Goal: Transaction & Acquisition: Purchase product/service

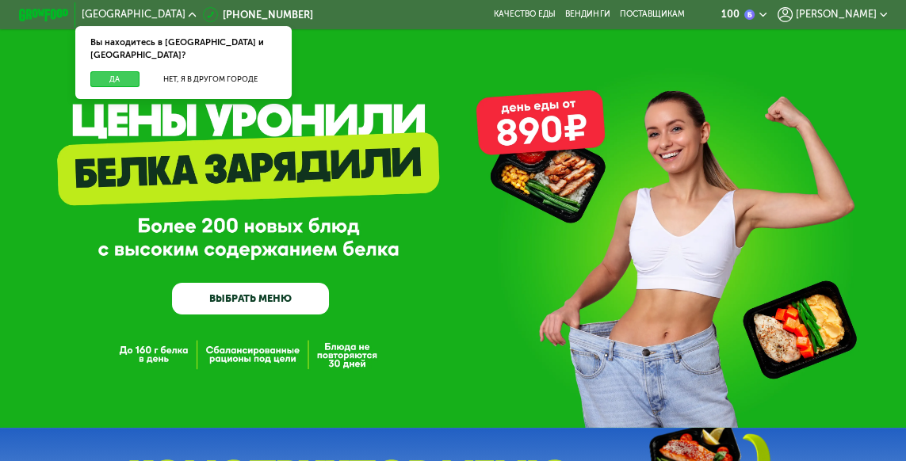
click at [111, 73] on button "Да" at bounding box center [114, 78] width 48 height 15
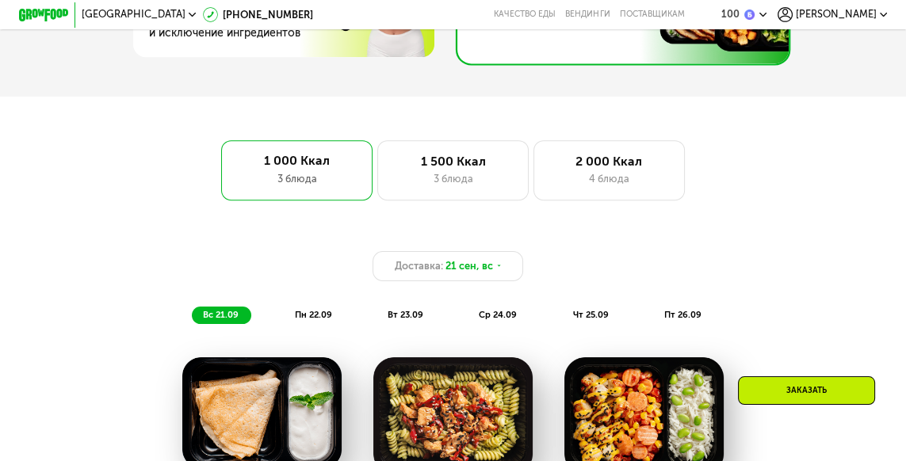
scroll to position [742, 0]
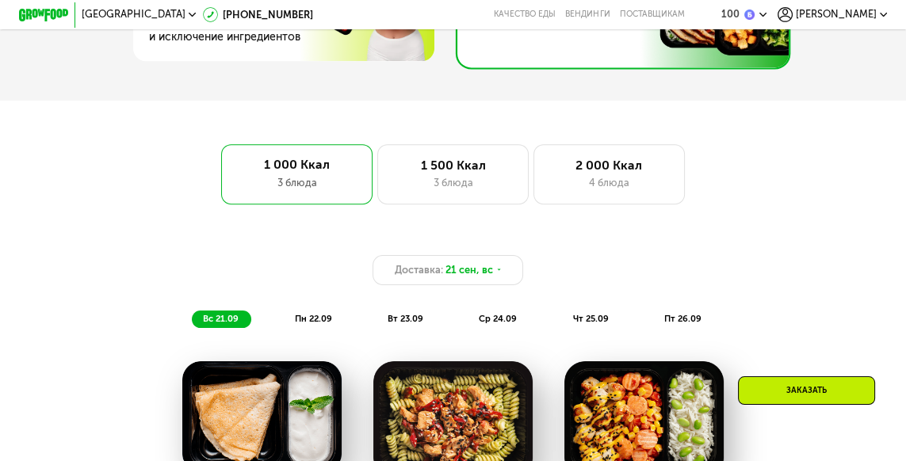
click at [460, 174] on div "1 500 Ккал 3 блюда" at bounding box center [452, 174] width 151 height 60
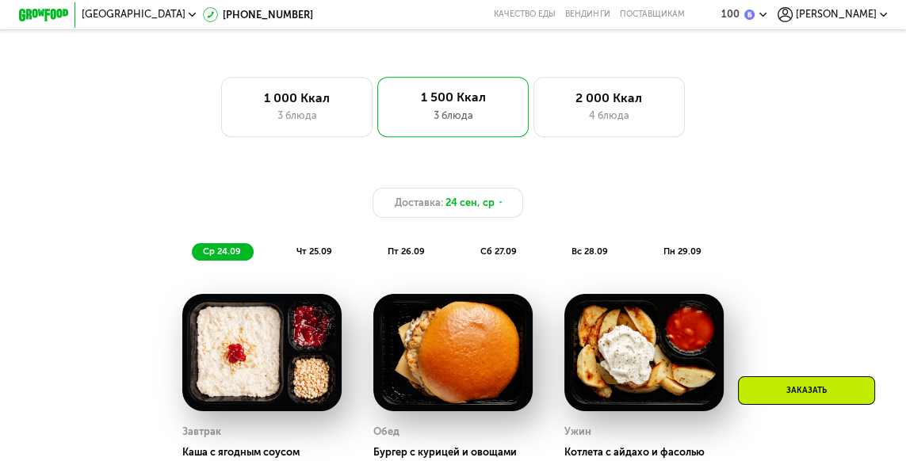
scroll to position [814, 0]
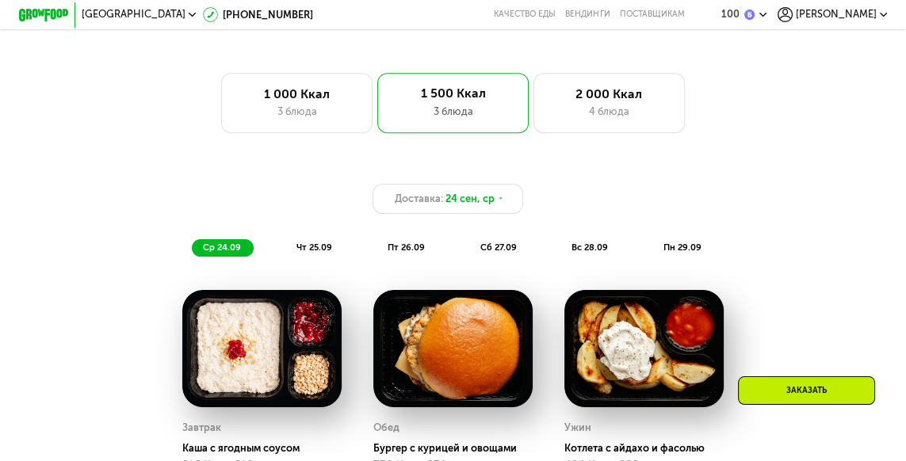
click at [271, 108] on div "3 блюда" at bounding box center [297, 111] width 124 height 15
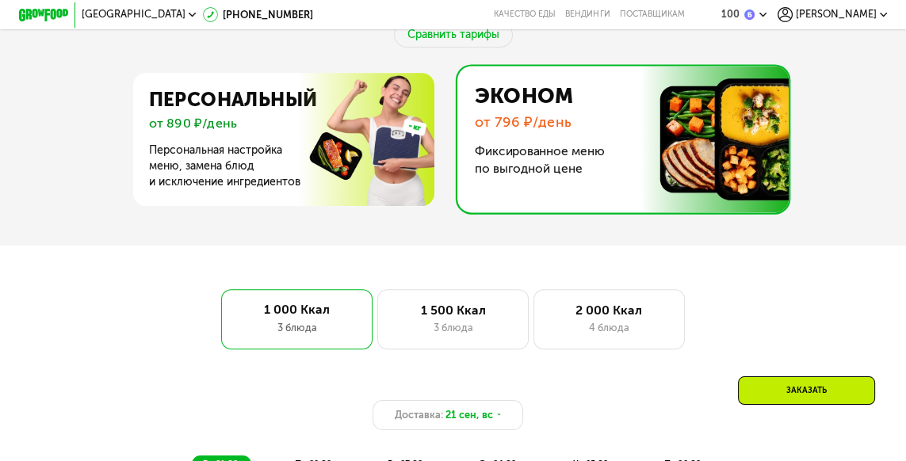
scroll to position [597, 0]
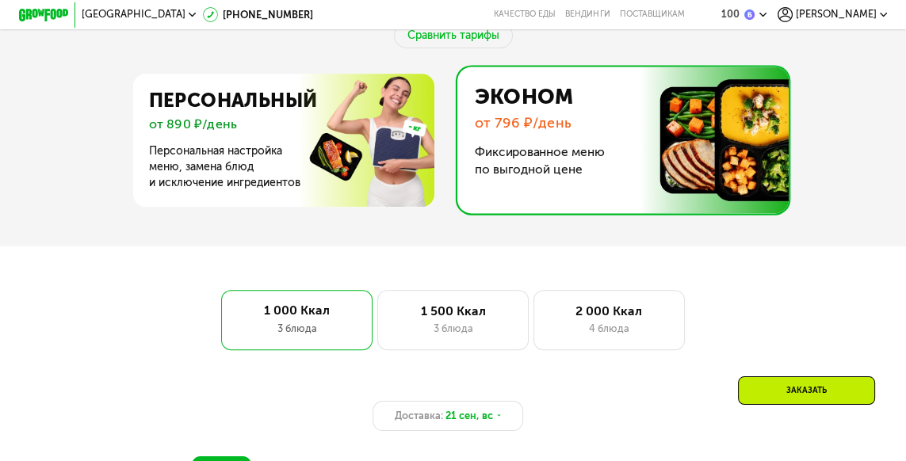
click at [437, 312] on div "1 500 Ккал" at bounding box center [453, 310] width 124 height 15
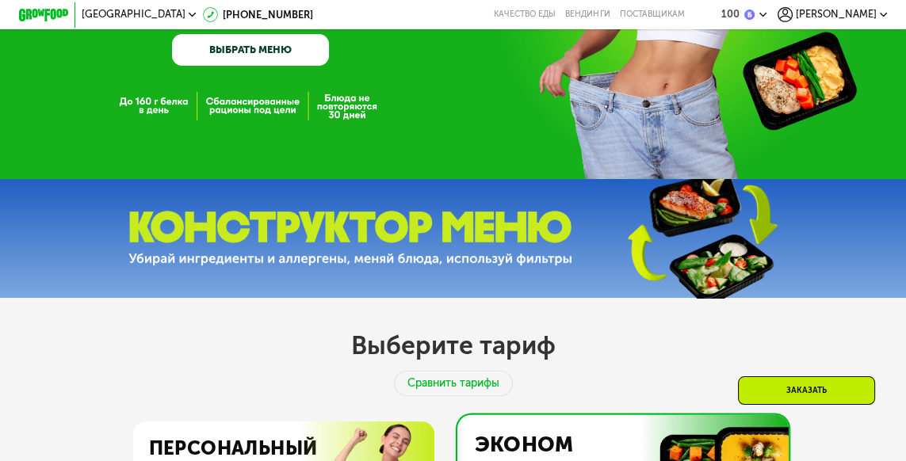
scroll to position [0, 0]
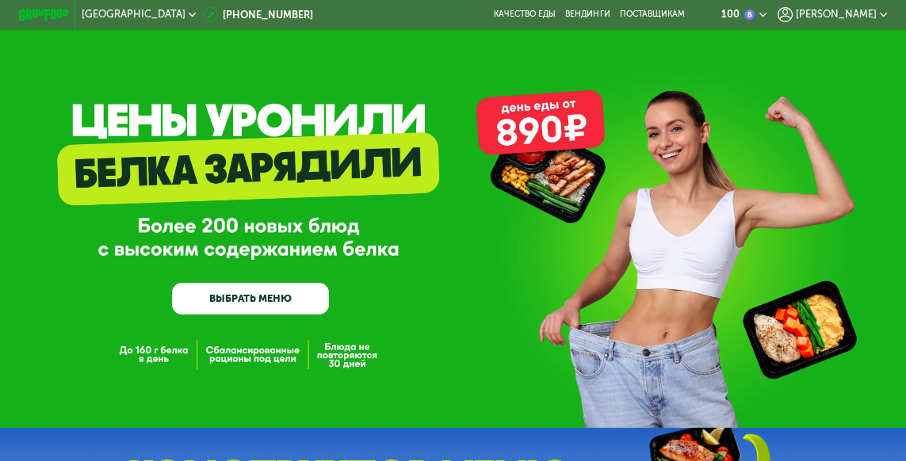
click at [210, 289] on link "ВЫБРАТЬ МЕНЮ" at bounding box center [250, 299] width 157 height 32
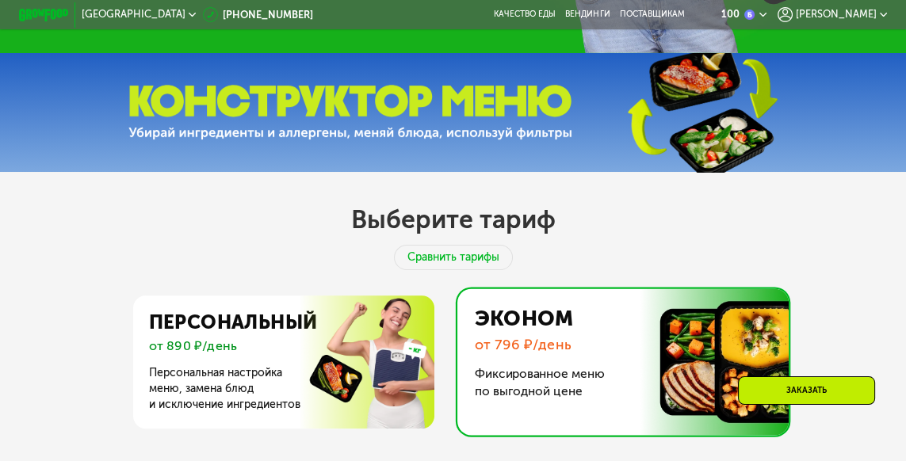
scroll to position [380, 0]
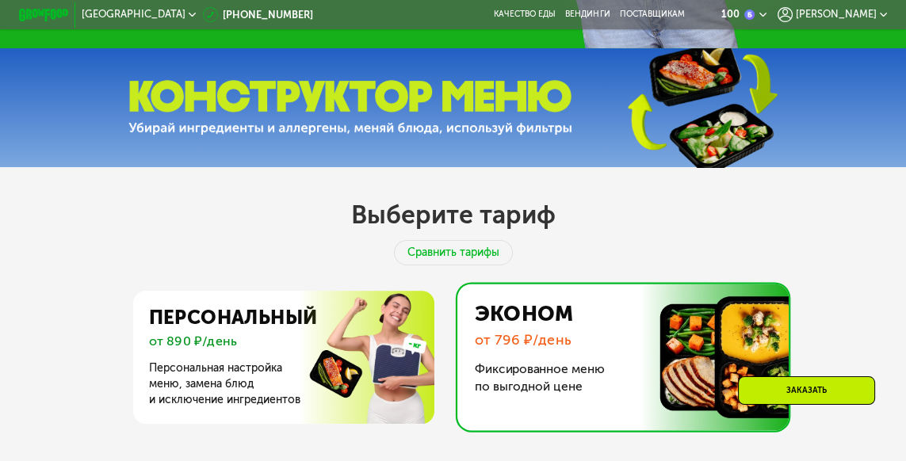
click at [220, 345] on img at bounding box center [279, 357] width 308 height 133
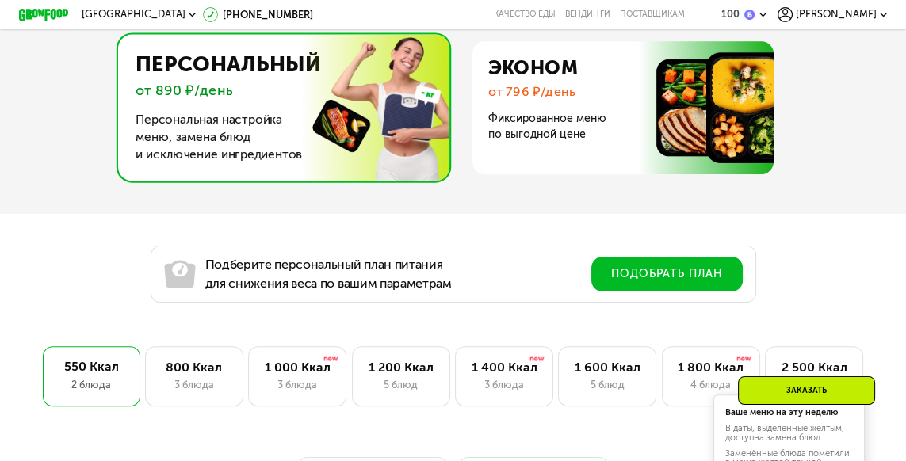
scroll to position [630, 0]
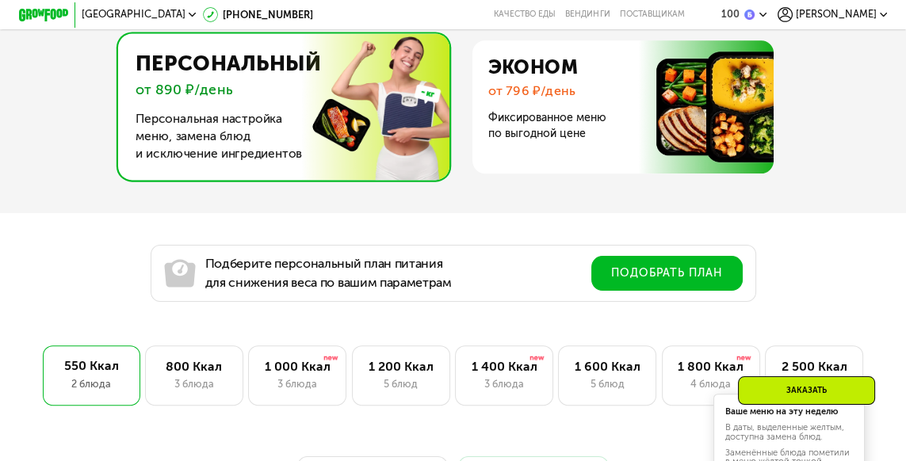
click at [289, 369] on div "1 000 Ккал" at bounding box center [296, 366] width 71 height 15
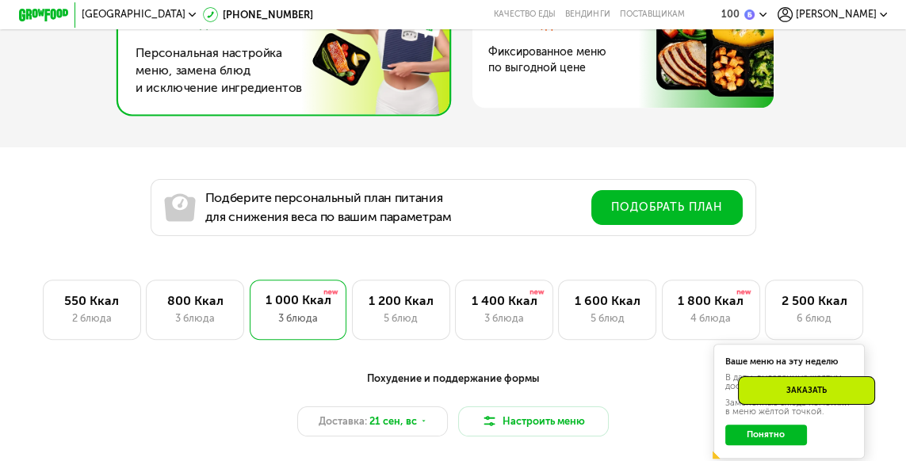
scroll to position [697, 0]
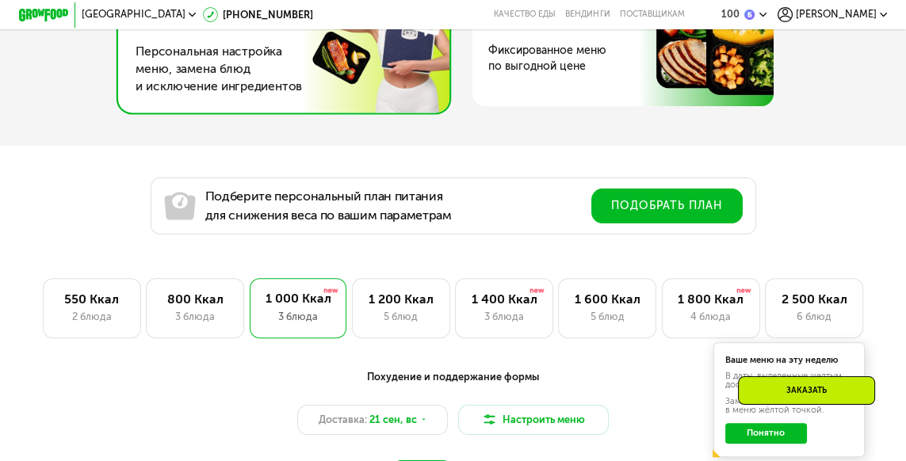
click at [563, 410] on button "Настроить меню" at bounding box center [533, 420] width 151 height 30
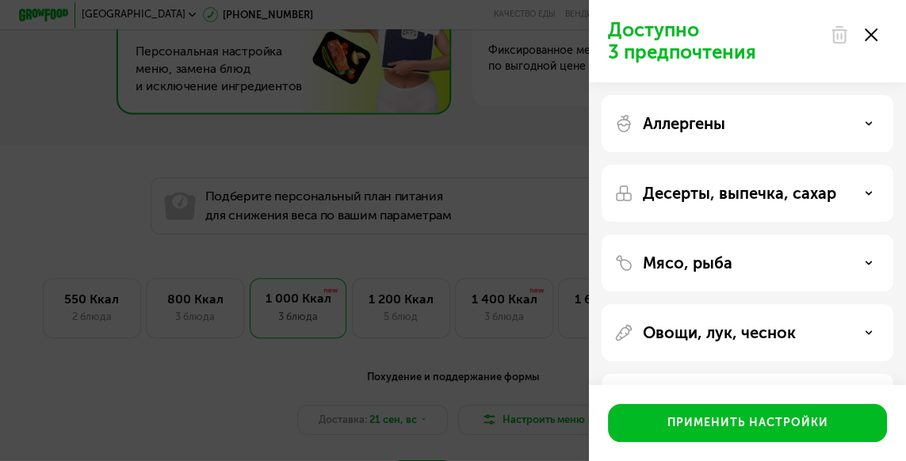
click at [141, 412] on div "Доступно 3 предпочтения Аллергены Десерты, выпечка, сахар Мясо, рыба Овощи, лук…" at bounding box center [453, 230] width 906 height 461
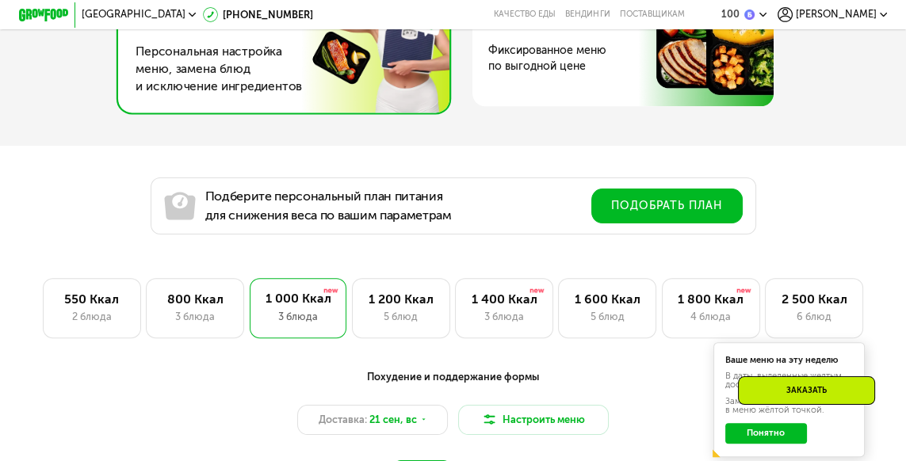
click at [512, 304] on div "1 400 Ккал" at bounding box center [503, 299] width 71 height 15
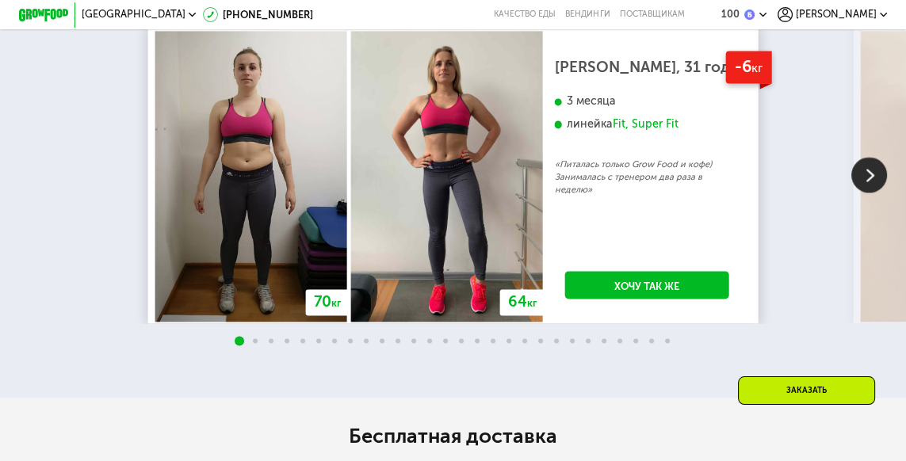
scroll to position [2569, 0]
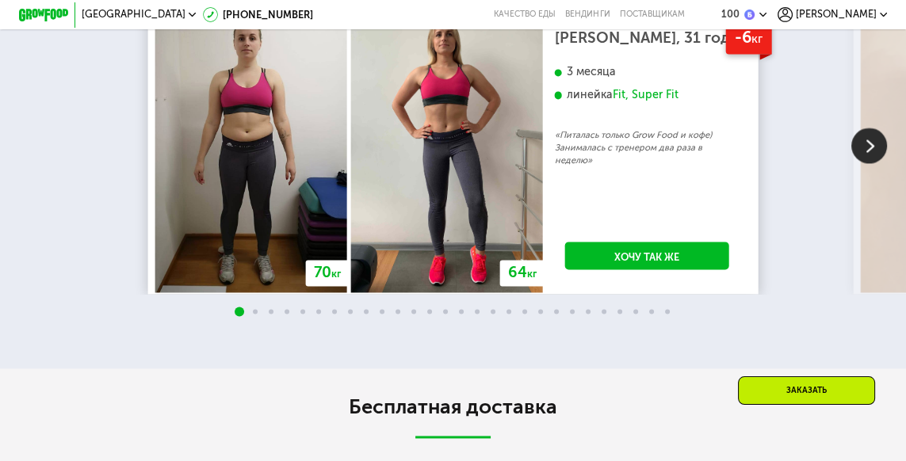
click at [882, 163] on img at bounding box center [869, 146] width 36 height 36
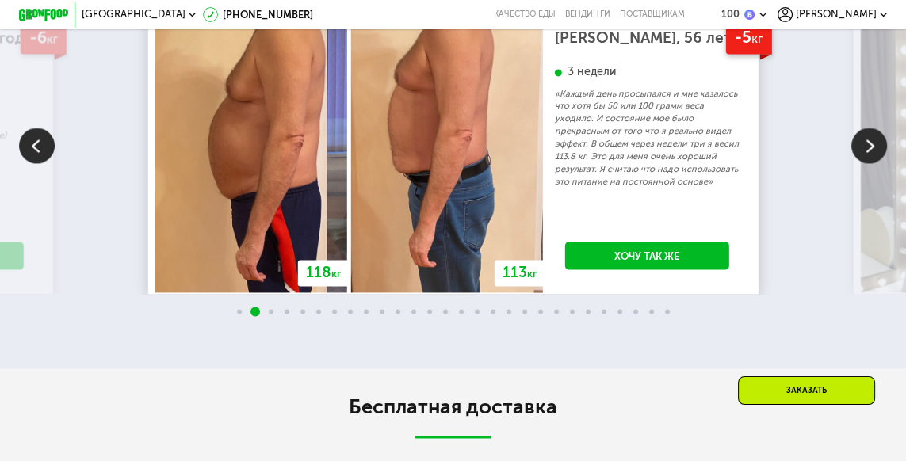
click at [879, 163] on img at bounding box center [869, 146] width 36 height 36
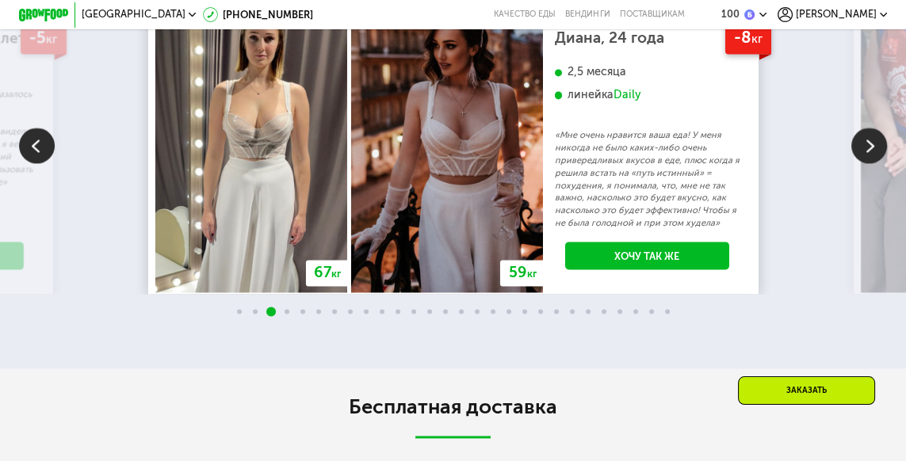
click at [871, 163] on img at bounding box center [869, 146] width 36 height 36
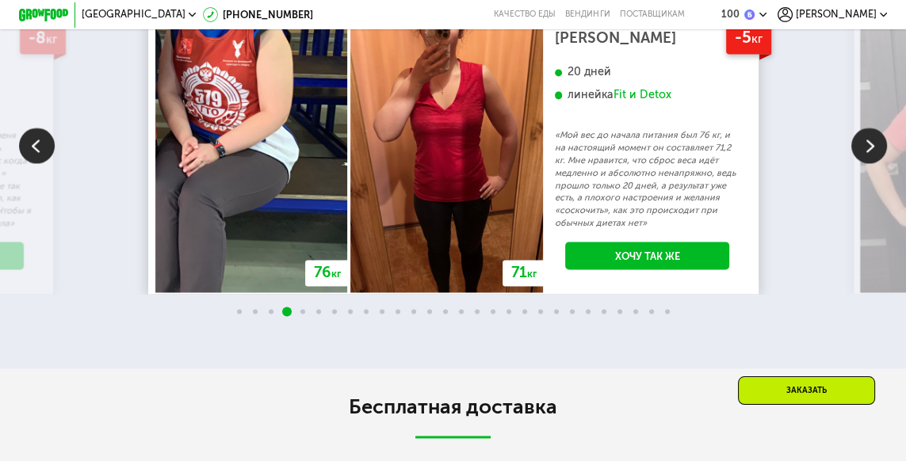
click at [868, 163] on img at bounding box center [869, 146] width 36 height 36
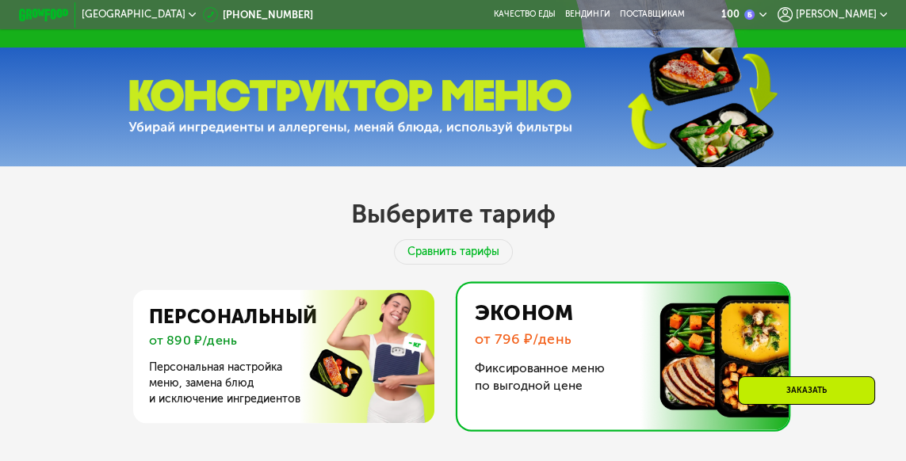
scroll to position [384, 0]
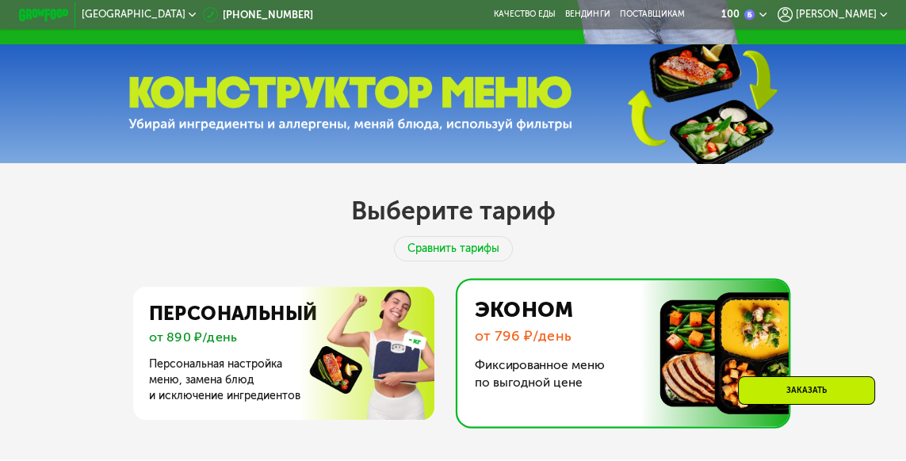
click at [212, 351] on img at bounding box center [279, 353] width 308 height 133
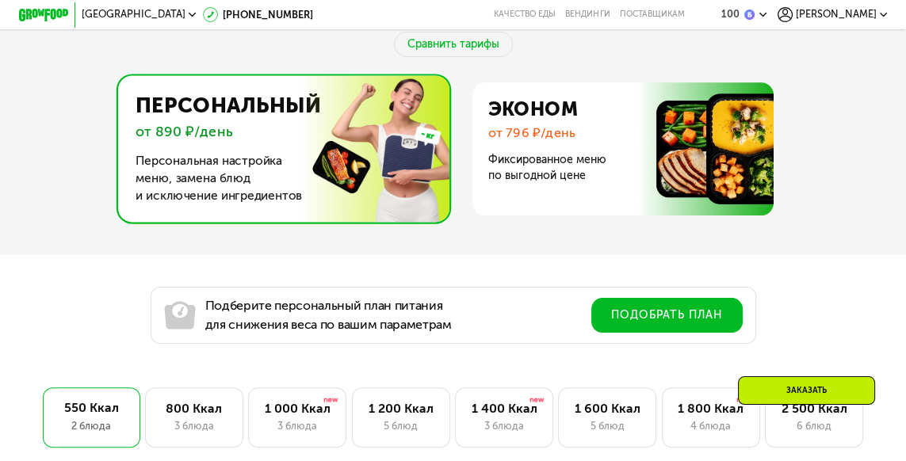
scroll to position [590, 0]
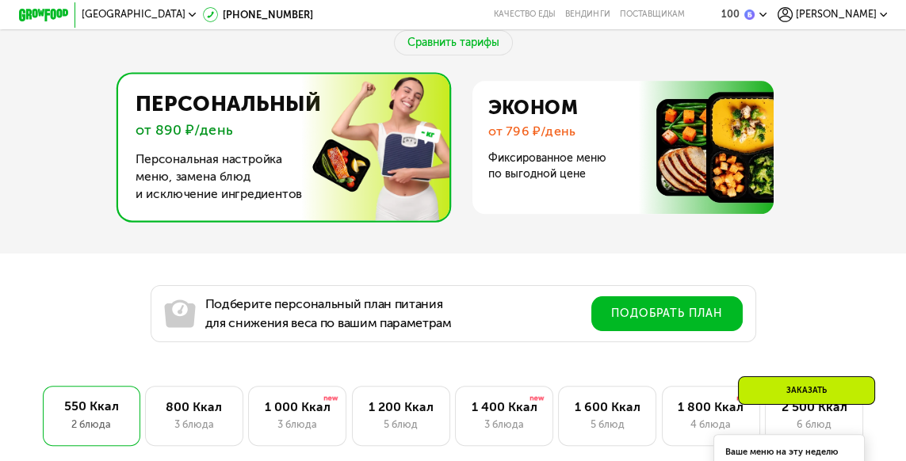
click at [287, 414] on div "1 000 Ккал" at bounding box center [296, 406] width 71 height 15
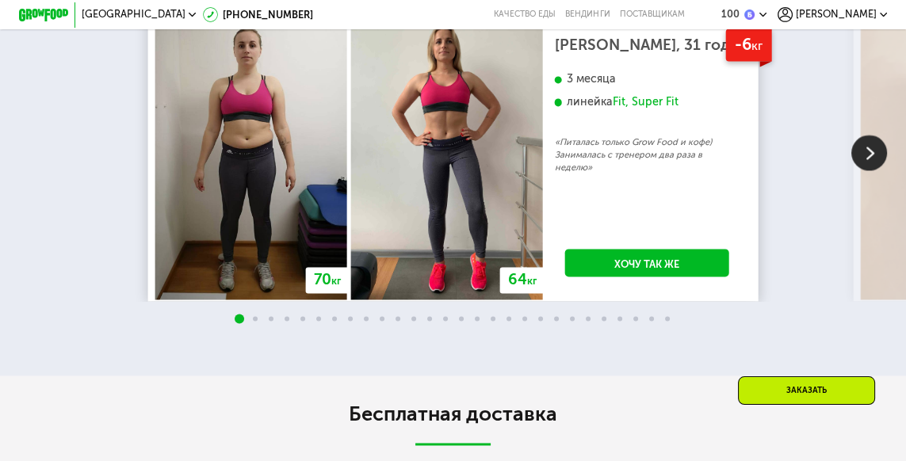
scroll to position [2565, 0]
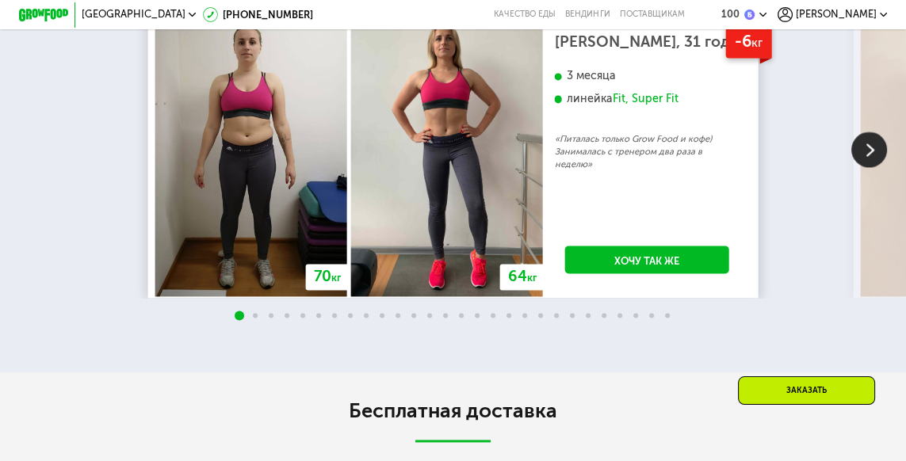
click at [689, 274] on link "Хочу так же" at bounding box center [646, 260] width 163 height 29
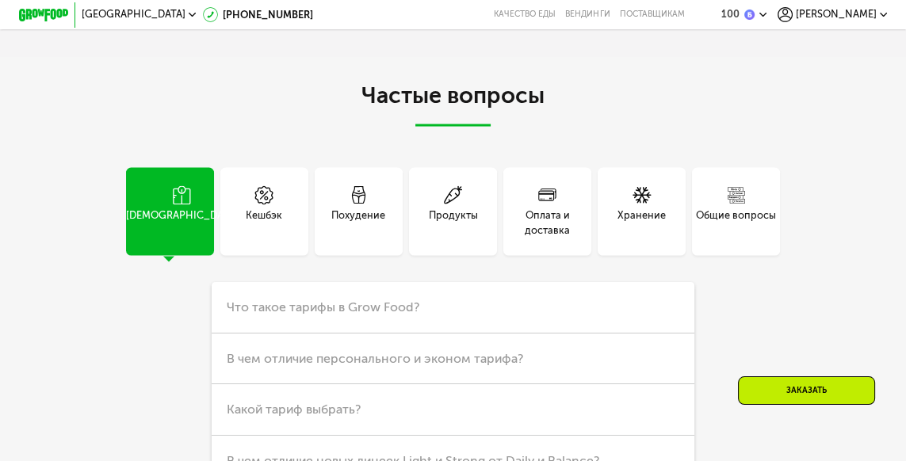
scroll to position [3348, 0]
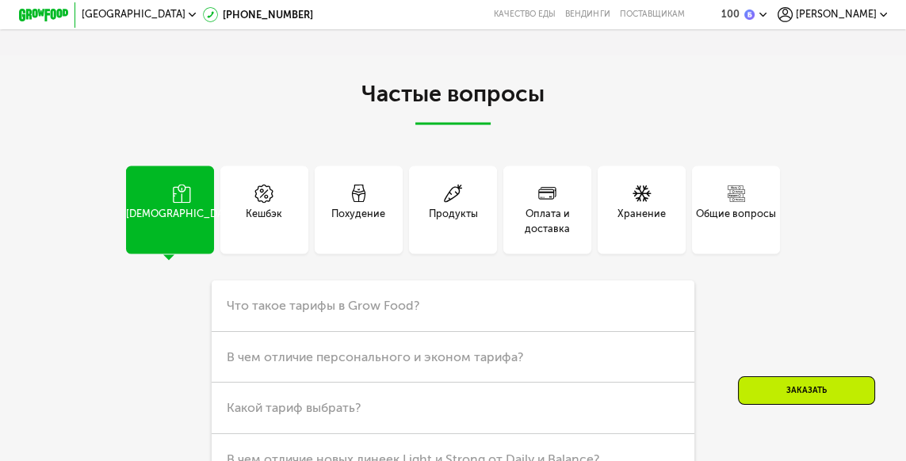
click at [356, 236] on div "Похудение" at bounding box center [358, 221] width 54 height 30
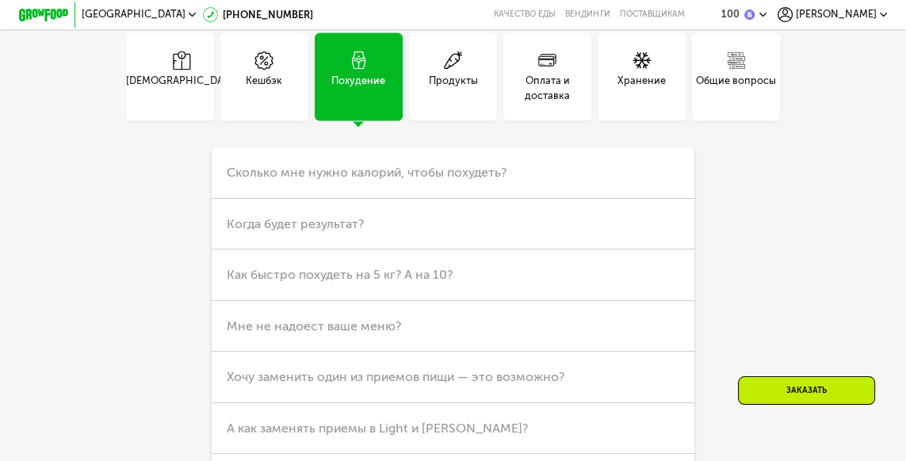
scroll to position [3487, 0]
